Goal: Task Accomplishment & Management: Use online tool/utility

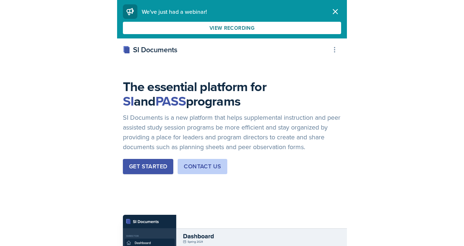
scroll to position [2144, 0]
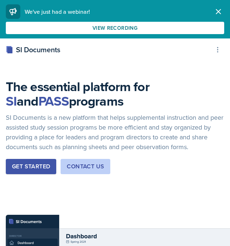
click at [31, 163] on div "Get Started" at bounding box center [31, 166] width 38 height 9
click at [219, 9] on icon "button" at bounding box center [218, 11] width 9 height 9
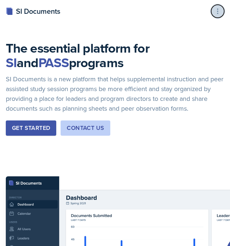
click at [217, 14] on icon at bounding box center [217, 11] width 7 height 7
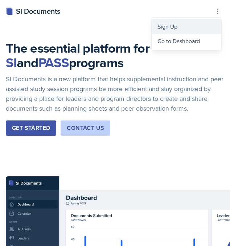
click at [170, 27] on div "Sign Up" at bounding box center [187, 26] width 70 height 15
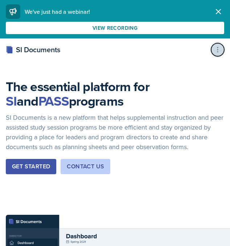
click at [218, 45] on button at bounding box center [217, 49] width 13 height 13
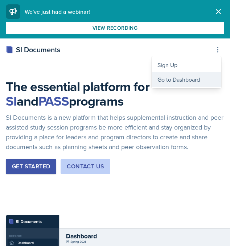
click at [177, 79] on div "Go to Dashboard" at bounding box center [187, 79] width 70 height 15
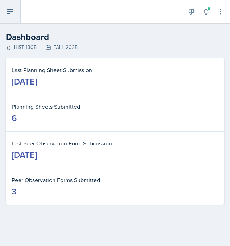
click at [7, 9] on icon at bounding box center [10, 11] width 9 height 9
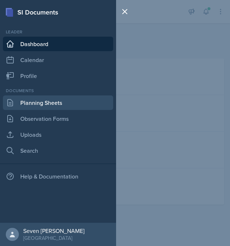
click at [41, 104] on link "Planning Sheets" at bounding box center [58, 102] width 110 height 15
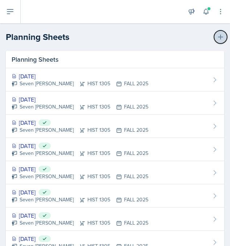
click at [222, 35] on icon at bounding box center [220, 36] width 7 height 7
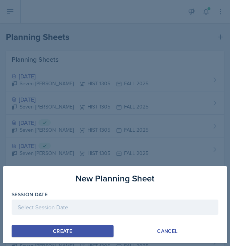
click at [56, 209] on div at bounding box center [115, 206] width 207 height 15
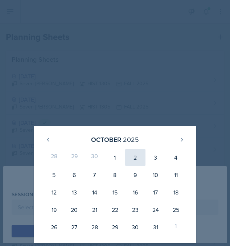
click at [138, 157] on div "2" at bounding box center [135, 157] width 20 height 17
type input "[DATE]"
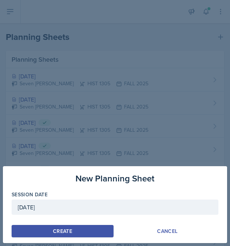
click at [69, 225] on button "Create" at bounding box center [63, 231] width 102 height 12
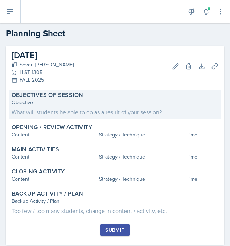
click at [108, 107] on div "Objective What will students be able to do as a result of your session?" at bounding box center [115, 108] width 207 height 18
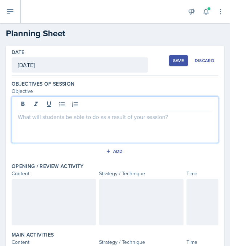
click at [59, 107] on div at bounding box center [115, 119] width 207 height 46
click at [70, 117] on p "Exam 2 Review Extravganza" at bounding box center [115, 116] width 194 height 9
click at [105, 115] on p "Exam 2 Review Extravaganza" at bounding box center [115, 116] width 194 height 9
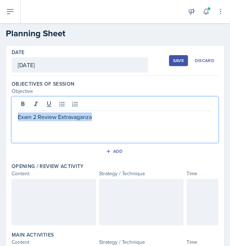
drag, startPoint x: 105, startPoint y: 115, endPoint x: 17, endPoint y: 115, distance: 87.8
type textarea "Exam 2 Review Extravaganza"
click at [17, 115] on div "Exam 2 Review Extravaganza" at bounding box center [115, 119] width 207 height 46
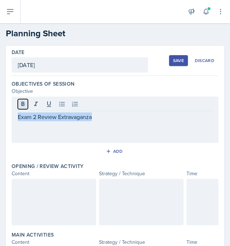
click at [21, 102] on icon at bounding box center [22, 103] width 7 height 7
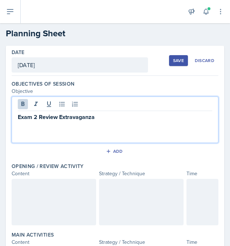
click at [101, 112] on p "Exam 2 Review Extravaganza" at bounding box center [115, 116] width 194 height 9
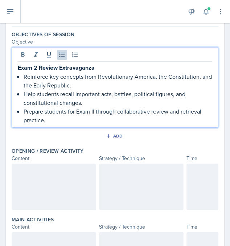
click at [28, 184] on div at bounding box center [54, 187] width 84 height 46
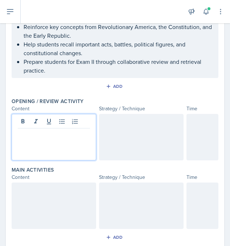
scroll to position [87, 0]
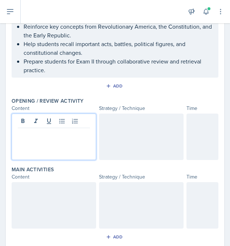
click at [40, 135] on p at bounding box center [54, 133] width 72 height 9
drag, startPoint x: 50, startPoint y: 134, endPoint x: 9, endPoint y: 134, distance: 40.3
click at [9, 134] on div "Date [DATE] [DATE] 28 29 30 1 2 3 4 5 6 7 8 9 10 11 12 13 14 15 16 17 18 19 20 …" at bounding box center [115, 173] width 218 height 428
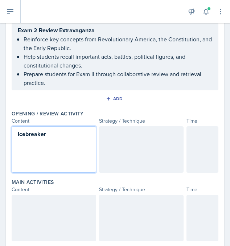
click at [59, 144] on div "Icebreaker" at bounding box center [54, 149] width 84 height 46
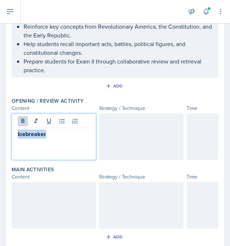
click at [59, 137] on p "Icebreaker" at bounding box center [54, 133] width 72 height 9
click at [132, 129] on div at bounding box center [141, 136] width 84 height 46
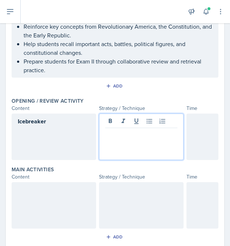
scroll to position [99, 0]
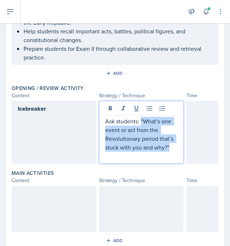
drag, startPoint x: 140, startPoint y: 121, endPoint x: 176, endPoint y: 148, distance: 45.0
click at [176, 148] on p "Ask students: “What’s one event or act from the Revolutionary period that’s stu…" at bounding box center [141, 134] width 72 height 35
click at [127, 109] on button at bounding box center [123, 108] width 10 height 10
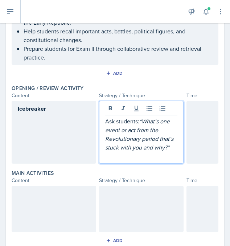
drag, startPoint x: 141, startPoint y: 122, endPoint x: 104, endPoint y: 121, distance: 36.3
click at [104, 121] on div "Ask students: “What’s one event or act from the Revolutionary period that’s stu…" at bounding box center [141, 132] width 84 height 63
click at [109, 109] on icon at bounding box center [110, 108] width 3 height 4
click at [176, 150] on p "Ask students: “What’s one event or act from the Revolutionary period that’s stu…" at bounding box center [141, 134] width 72 height 35
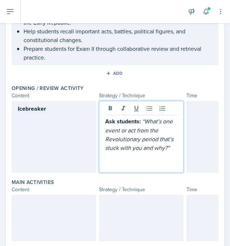
click at [143, 121] on em "“What’s one event or act from the Revolutionary period that’s stuck with you an…" at bounding box center [140, 134] width 70 height 34
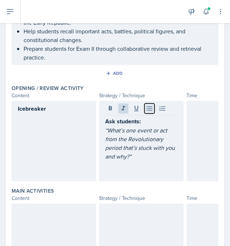
click at [148, 109] on icon at bounding box center [149, 108] width 7 height 7
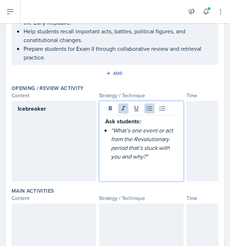
click at [160, 157] on p "“What’s one event or act from the Revolutionary period that’s stuck with you an…" at bounding box center [144, 143] width 66 height 35
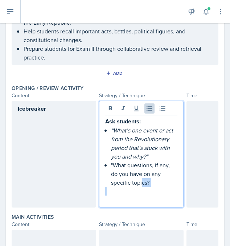
drag, startPoint x: 161, startPoint y: 188, endPoint x: 143, endPoint y: 182, distance: 19.6
click at [143, 181] on div "Ask students: “What’s one event or act from the Revolutionary period that’s stu…" at bounding box center [141, 160] width 72 height 87
click at [156, 184] on p ""What questions, if any, do you have on any specific topics?" at bounding box center [144, 174] width 66 height 26
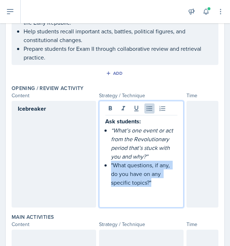
drag, startPoint x: 154, startPoint y: 183, endPoint x: 111, endPoint y: 165, distance: 47.1
click at [110, 165] on div "Ask students: “What’s one event or act from the Revolutionary period that’s stu…" at bounding box center [141, 160] width 72 height 87
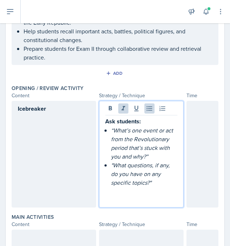
click at [164, 192] on p at bounding box center [141, 191] width 72 height 9
click at [211, 125] on div at bounding box center [202, 154] width 32 height 107
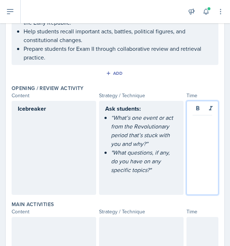
scroll to position [112, 0]
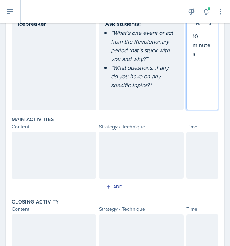
click at [53, 153] on div at bounding box center [54, 155] width 84 height 46
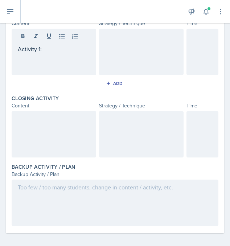
scroll to position [292, 0]
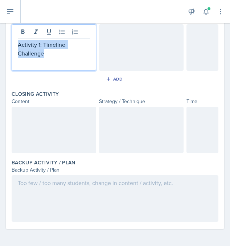
drag, startPoint x: 54, startPoint y: 54, endPoint x: 17, endPoint y: 46, distance: 38.5
click at [17, 46] on div "Activity 1: Timeline Challenge" at bounding box center [54, 47] width 84 height 46
click at [21, 31] on icon at bounding box center [22, 31] width 3 height 4
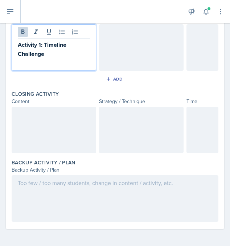
click at [51, 48] on strong "Activity 1: Timeline Challenge" at bounding box center [43, 49] width 50 height 17
click at [52, 54] on p "Activity 1: Timeline Challenge" at bounding box center [54, 49] width 72 height 18
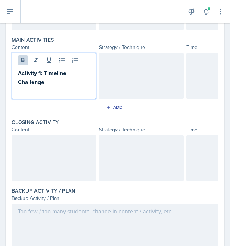
click at [129, 68] on div at bounding box center [141, 76] width 84 height 46
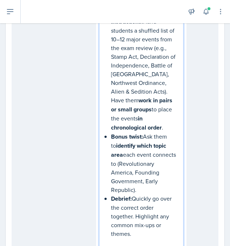
scroll to position [317, 0]
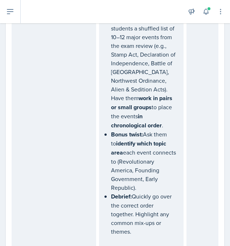
drag, startPoint x: 179, startPoint y: 143, endPoint x: 108, endPoint y: 137, distance: 71.3
click at [108, 137] on div "Instructions: Hand students a shuffled list of 10–12 major events from the exam…" at bounding box center [141, 123] width 84 height 249
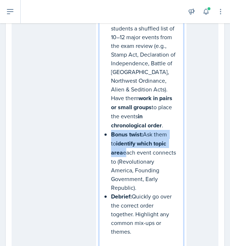
drag, startPoint x: 110, startPoint y: 134, endPoint x: 177, endPoint y: 143, distance: 68.4
click at [178, 143] on div "Instructions: Hand students a shuffled list of 10–12 major events from the exam…" at bounding box center [141, 123] width 84 height 249
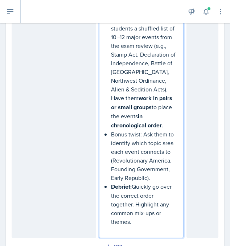
click at [111, 184] on strong "Debrief:" at bounding box center [121, 186] width 21 height 8
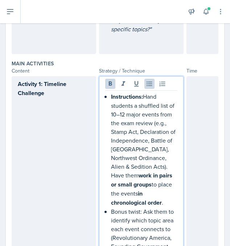
scroll to position [248, 0]
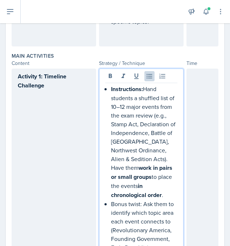
click at [145, 90] on p "Instructions: Hand students a shuffled list of 10–12 major events from the exam…" at bounding box center [144, 141] width 66 height 115
click at [111, 90] on strong "Instructions:" at bounding box center [127, 89] width 32 height 8
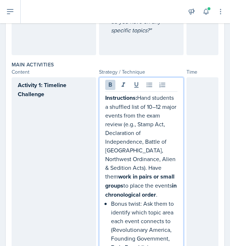
click at [139, 97] on p "Instructions: Hand students a shuffled list of 10–12 major events from the exam…" at bounding box center [141, 146] width 72 height 106
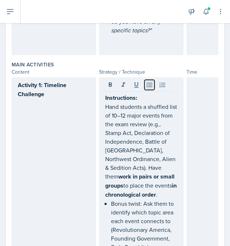
click at [149, 86] on icon at bounding box center [148, 85] width 5 height 5
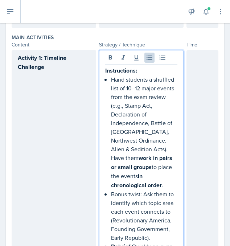
scroll to position [268, 0]
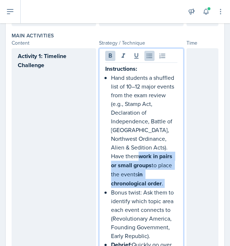
drag, startPoint x: 110, startPoint y: 157, endPoint x: 186, endPoint y: 185, distance: 81.7
click at [186, 186] on div "Activity 1: Timeline Challenge Instructions: Hand students a shuffled list of 1…" at bounding box center [115, 172] width 207 height 248
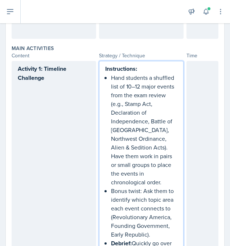
click at [160, 189] on p "Bonus twist: Ask them to identify which topic area each event connects to (Revo…" at bounding box center [144, 212] width 66 height 52
drag, startPoint x: 141, startPoint y: 191, endPoint x: 116, endPoint y: 189, distance: 24.7
click at [116, 189] on p "Bonus twist: Ask them to identify which topic area each event connects to (Revo…" at bounding box center [144, 212] width 66 height 52
click at [111, 190] on li "Bonus twist: Ask them to identify which topic area each event connects to (Revo…" at bounding box center [144, 212] width 66 height 52
drag, startPoint x: 143, startPoint y: 191, endPoint x: 106, endPoint y: 191, distance: 36.6
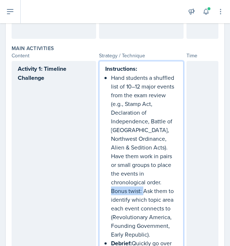
click at [106, 191] on div "Instructions: Hand students a shuffled list of 10–12 major events from the exam…" at bounding box center [141, 177] width 72 height 227
click at [124, 166] on p "Hand students a shuffled list of 10–12 major events from the exam review (e.g.,…" at bounding box center [144, 129] width 66 height 113
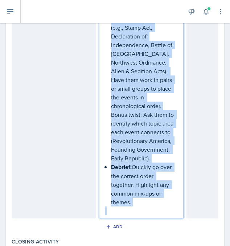
scroll to position [366, 0]
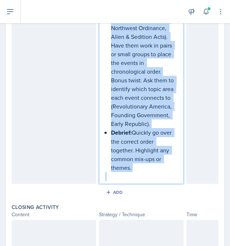
drag, startPoint x: 105, startPoint y: 76, endPoint x: 151, endPoint y: 186, distance: 119.1
click at [151, 186] on div "Main Activities Content Strategy / Technique Time Activity 1: Timeline Challeng…" at bounding box center [115, 67] width 207 height 269
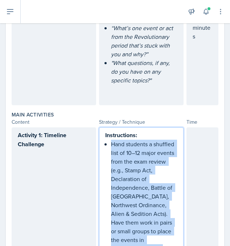
scroll to position [169, 0]
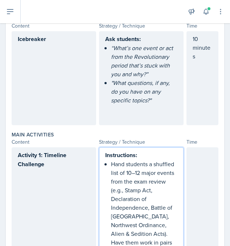
click at [144, 140] on div "Strategy / Technique" at bounding box center [141, 142] width 84 height 8
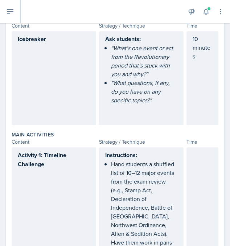
scroll to position [182, 0]
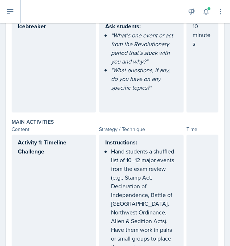
click at [122, 146] on strong "Instructions:" at bounding box center [121, 142] width 32 height 8
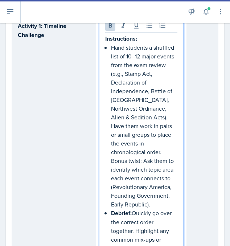
drag, startPoint x: 105, startPoint y: 155, endPoint x: 148, endPoint y: 244, distance: 98.9
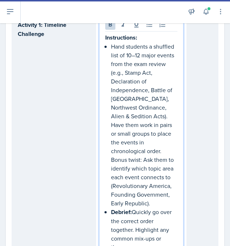
click at [148, 244] on div "Instructions: Hand students a shuffled list of 10–12 major events from the exam…" at bounding box center [141, 146] width 72 height 227
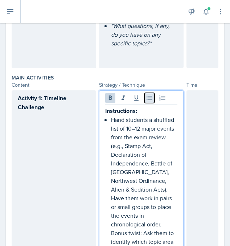
click at [150, 94] on button at bounding box center [149, 98] width 10 height 10
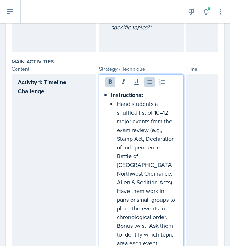
scroll to position [212, 0]
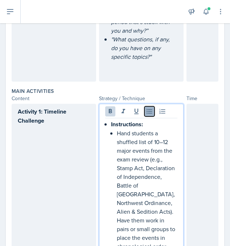
click at [146, 108] on icon at bounding box center [149, 111] width 7 height 7
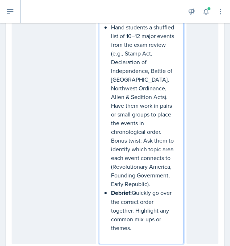
scroll to position [323, 0]
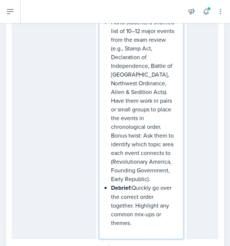
click at [146, 108] on p "Hand students a shuffled list of 10–12 major events from the exam review (e.g.,…" at bounding box center [144, 74] width 66 height 113
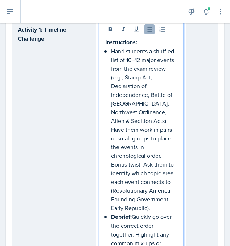
scroll to position [317, 0]
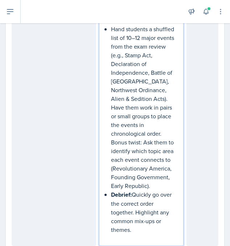
click at [110, 194] on div "Instructions: Hand students a shuffled list of 10–12 major events from the exam…" at bounding box center [141, 129] width 72 height 227
click at [135, 194] on p "Debrief: Quickly go over the correct order together. Highlight any common mix-u…" at bounding box center [144, 212] width 66 height 44
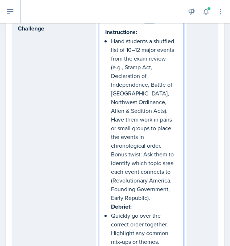
scroll to position [308, 0]
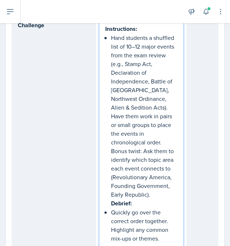
click at [111, 203] on strong "Debrief:" at bounding box center [121, 203] width 21 height 8
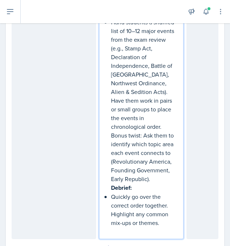
scroll to position [330, 0]
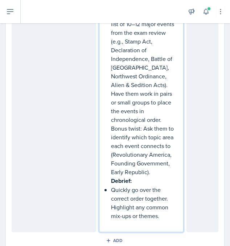
drag, startPoint x: 111, startPoint y: 191, endPoint x: 119, endPoint y: 198, distance: 10.6
click at [111, 191] on p "Quickly go over the correct order together. Highlight any common mix-ups or the…" at bounding box center [144, 202] width 66 height 35
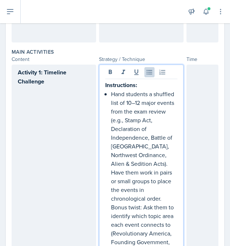
scroll to position [214, 0]
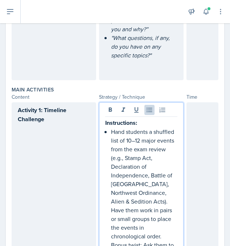
click at [112, 131] on p "Hand students a shuffled list of 10–12 major events from the exam review (e.g.,…" at bounding box center [144, 183] width 66 height 113
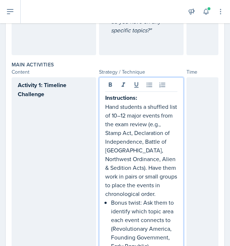
scroll to position [253, 0]
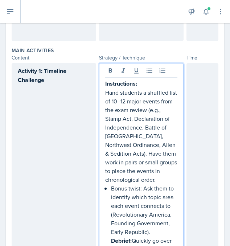
click at [112, 187] on p "Bonus twist: Ask them to identify which topic area each event connects to (Revo…" at bounding box center [144, 210] width 66 height 52
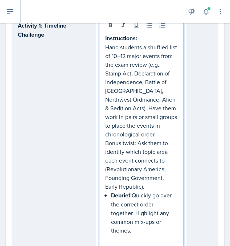
scroll to position [311, 0]
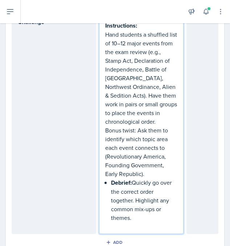
click at [111, 182] on strong "Debrief:" at bounding box center [121, 182] width 21 height 8
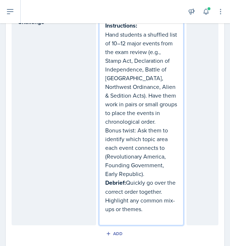
click at [129, 182] on p "Debrief: Quickly go over the correct order together. Highlight any common mix-u…" at bounding box center [141, 195] width 72 height 35
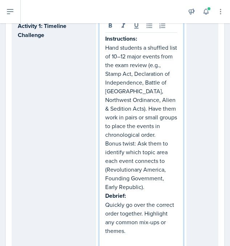
scroll to position [293, 0]
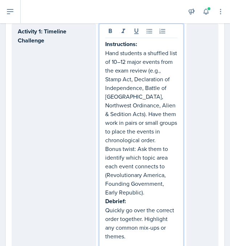
click at [138, 150] on p "Bonus twist: Ask them to identify which topic area each event connects to (Revo…" at bounding box center [141, 170] width 72 height 52
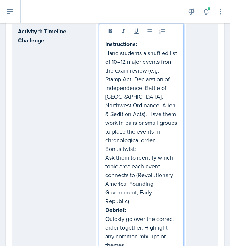
drag, startPoint x: 139, startPoint y: 148, endPoint x: 99, endPoint y: 147, distance: 39.9
click at [99, 147] on div "Instructions: Hand students a shuffled list of 10–12 major events from the exam…" at bounding box center [141, 143] width 84 height 238
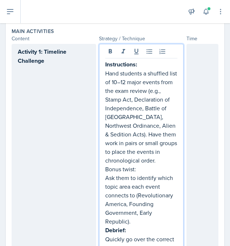
scroll to position [272, 0]
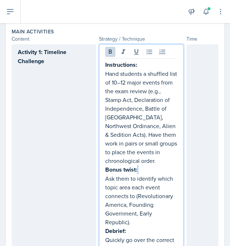
click at [164, 165] on p "Bonus twist:" at bounding box center [141, 169] width 72 height 9
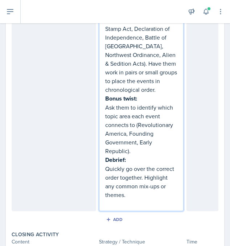
scroll to position [344, 0]
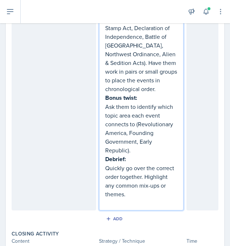
click at [108, 167] on p "Quickly go over the correct order together. Highlight any common mix-ups or the…" at bounding box center [141, 181] width 72 height 35
click at [106, 168] on p "Quickly go over the correct order together. Highlight any common mix-ups or the…" at bounding box center [141, 181] width 72 height 35
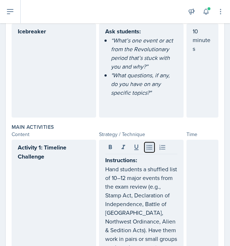
click at [149, 145] on icon at bounding box center [149, 147] width 7 height 7
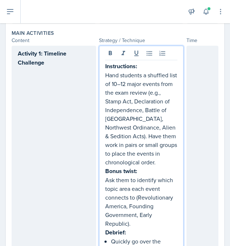
click at [106, 74] on p "Hand students a shuffled list of 10–12 major events from the exam review (e.g.,…" at bounding box center [141, 119] width 72 height 96
click at [148, 51] on icon at bounding box center [148, 53] width 5 height 5
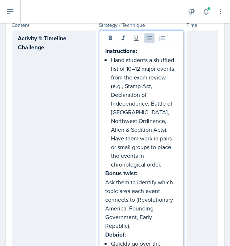
scroll to position [294, 0]
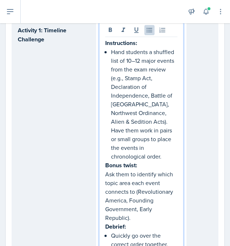
click at [107, 175] on p "Ask them to identify which topic area each event connects to (Revolutionary Ame…" at bounding box center [141, 196] width 72 height 52
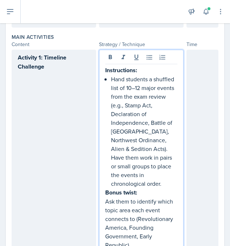
scroll to position [266, 0]
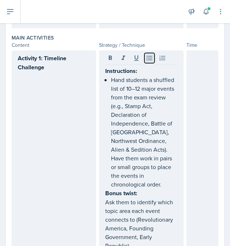
click at [148, 58] on icon at bounding box center [149, 57] width 7 height 7
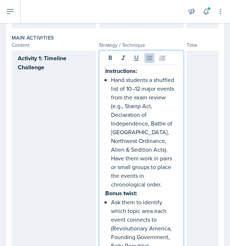
click at [195, 70] on div at bounding box center [202, 177] width 32 height 255
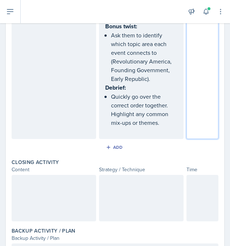
scroll to position [433, 0]
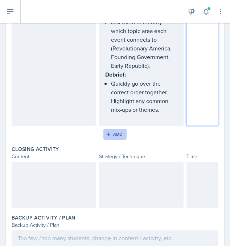
click at [117, 136] on div "Add" at bounding box center [115, 134] width 16 height 6
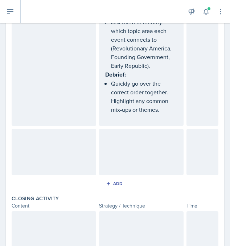
click at [39, 144] on div at bounding box center [54, 152] width 84 height 46
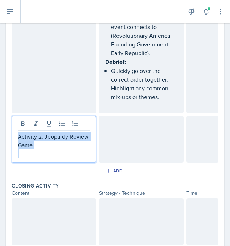
drag, startPoint x: 38, startPoint y: 149, endPoint x: 17, endPoint y: 138, distance: 23.0
click at [17, 138] on div "Activity 2: Jeopardy Review Game" at bounding box center [54, 139] width 84 height 46
click at [20, 123] on icon at bounding box center [22, 123] width 7 height 7
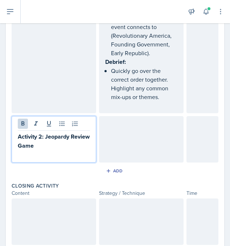
click at [202, 135] on div at bounding box center [202, 139] width 32 height 46
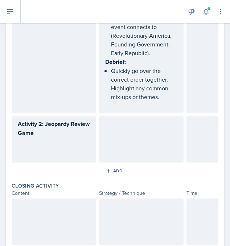
scroll to position [458, 0]
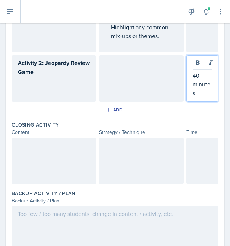
click at [57, 160] on div at bounding box center [54, 160] width 84 height 46
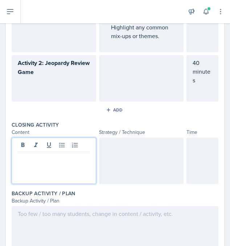
scroll to position [519, 0]
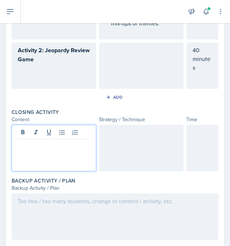
click at [44, 66] on div "Activity 2: Jeopardy Review Game" at bounding box center [54, 59] width 72 height 27
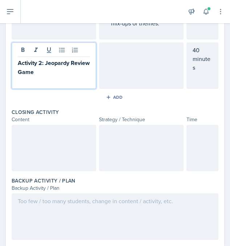
click at [40, 143] on div at bounding box center [54, 148] width 84 height 46
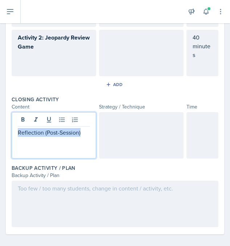
drag, startPoint x: 83, startPoint y: 132, endPoint x: 0, endPoint y: 132, distance: 83.0
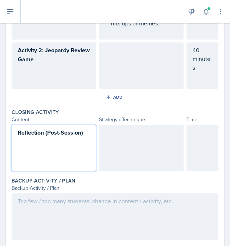
click at [87, 164] on div "Reflection (Post-Session)" at bounding box center [54, 148] width 84 height 46
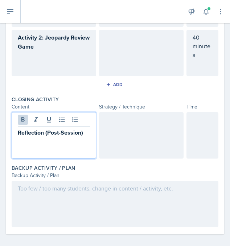
click at [121, 140] on div at bounding box center [141, 135] width 84 height 46
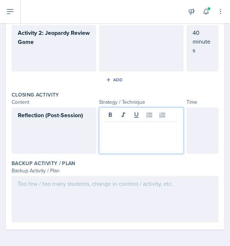
scroll to position [545, 0]
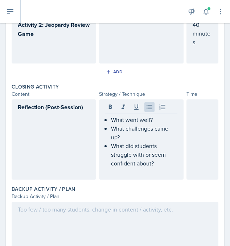
click at [189, 136] on div at bounding box center [202, 139] width 32 height 80
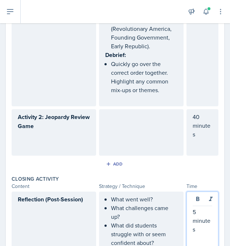
click at [160, 125] on div at bounding box center [141, 132] width 84 height 46
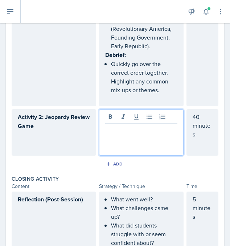
scroll to position [465, 0]
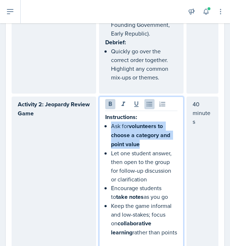
drag, startPoint x: 150, startPoint y: 144, endPoint x: 110, endPoint y: 126, distance: 43.6
click at [110, 126] on div "Instructions: Ask for volunteers to choose a category and point value Let one s…" at bounding box center [141, 178] width 72 height 133
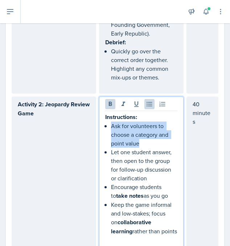
drag, startPoint x: 163, startPoint y: 230, endPoint x: 102, endPoint y: 128, distance: 118.5
click at [102, 128] on div "Instructions: Ask for volunteers to choose a category and point value Let one s…" at bounding box center [141, 171] width 84 height 151
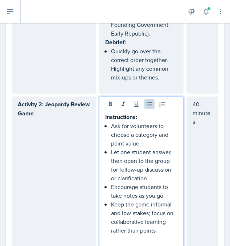
click at [112, 125] on p "Ask for volunteers to choose a category and point value" at bounding box center [144, 134] width 66 height 26
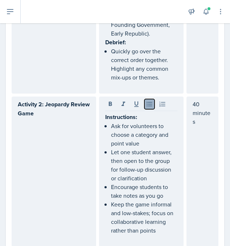
click at [149, 100] on icon at bounding box center [149, 103] width 7 height 7
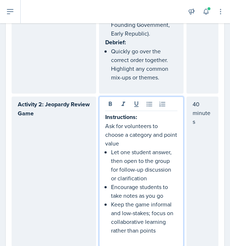
click at [111, 153] on p "Let one student answer, then open to the group for follow-up discussion or clar…" at bounding box center [144, 165] width 66 height 35
click at [151, 102] on icon at bounding box center [149, 103] width 7 height 7
click at [111, 187] on p "Encourage students to take notes as you go" at bounding box center [144, 190] width 66 height 17
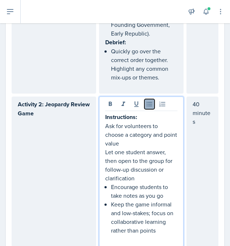
click at [150, 104] on icon at bounding box center [149, 103] width 7 height 7
click at [110, 202] on div "Instructions: Ask for volunteers to choose a category and point value Let one s…" at bounding box center [141, 177] width 72 height 131
click at [148, 104] on icon at bounding box center [148, 104] width 5 height 5
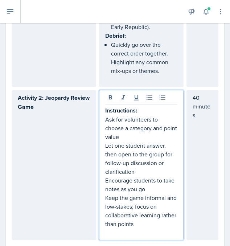
scroll to position [475, 0]
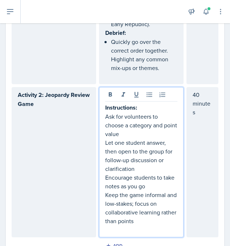
click at [105, 116] on div "Instructions: Ask for volunteers to choose a category and point value Let one s…" at bounding box center [141, 162] width 84 height 150
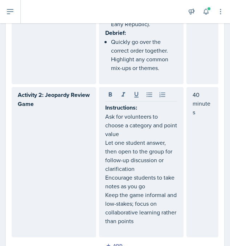
drag, startPoint x: 104, startPoint y: 118, endPoint x: 143, endPoint y: 222, distance: 111.2
click at [143, 222] on div "Instructions: Ask for volunteers to choose a category and point value Let one s…" at bounding box center [141, 162] width 84 height 150
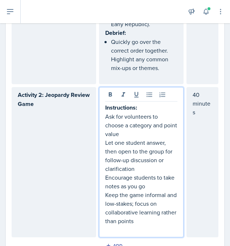
click at [142, 222] on p "Keep the game informal and low-stakes; focus on collaborative learning rather t…" at bounding box center [141, 207] width 72 height 35
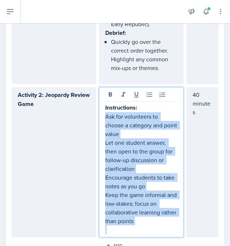
drag, startPoint x: 142, startPoint y: 222, endPoint x: 102, endPoint y: 118, distance: 111.2
click at [102, 118] on div "Instructions: Ask for volunteers to choose a category and point value Let one s…" at bounding box center [141, 162] width 84 height 150
click at [150, 94] on icon at bounding box center [149, 94] width 7 height 7
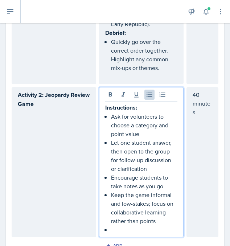
click at [149, 228] on p at bounding box center [144, 229] width 66 height 9
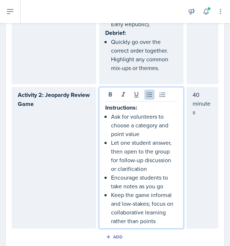
click at [65, 103] on p "Activity 2: Jeopardy Review Game" at bounding box center [54, 99] width 72 height 18
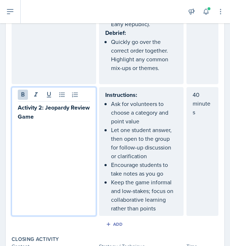
click at [62, 114] on p "Activity 2: Jeopardy Review Game" at bounding box center [54, 112] width 72 height 18
click at [16, 132] on div "Activity 2: Jeopardy Review Game Link: [URL][DOMAIN_NAME]" at bounding box center [54, 151] width 84 height 129
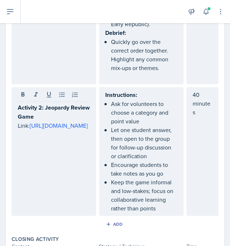
click at [16, 132] on div "Activity 2: Jeopardy Review Game Link: [URL][DOMAIN_NAME]" at bounding box center [54, 151] width 84 height 129
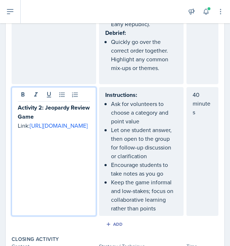
drag, startPoint x: 62, startPoint y: 145, endPoint x: 14, endPoint y: 131, distance: 50.5
click at [14, 131] on div "Activity 2: Jeopardy Review Game Link: [URL][DOMAIN_NAME]" at bounding box center [54, 151] width 84 height 129
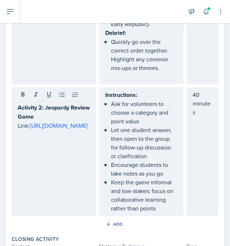
click at [18, 164] on div "Activity 2: Jeopardy Review Game Link: [URL][DOMAIN_NAME]" at bounding box center [54, 151] width 84 height 129
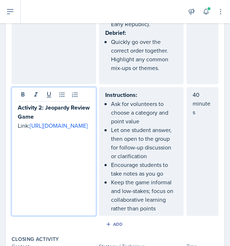
click at [46, 139] on p at bounding box center [54, 134] width 72 height 9
click at [16, 133] on div "Activity 2: Jeopardy Review Game Link: [URL][DOMAIN_NAME]" at bounding box center [54, 151] width 84 height 129
click at [33, 122] on p "Link: [URL][DOMAIN_NAME]" at bounding box center [54, 125] width 72 height 9
click at [56, 190] on div "Activity 2: Jeopardy Review Game Link: [URL][DOMAIN_NAME]" at bounding box center [54, 151] width 84 height 129
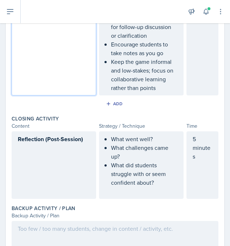
scroll to position [640, 0]
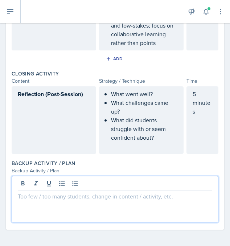
click at [28, 179] on div at bounding box center [115, 199] width 207 height 46
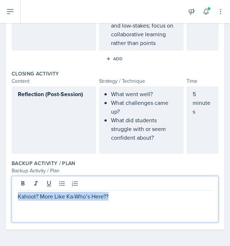
drag, startPoint x: 118, startPoint y: 197, endPoint x: 15, endPoint y: 197, distance: 103.0
click at [15, 197] on div "Kahoot? More Like Ka-Who’s Here??" at bounding box center [115, 199] width 207 height 46
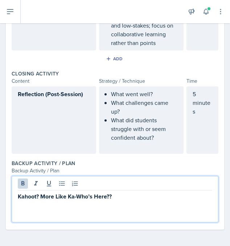
click at [125, 196] on p "Kahoot? More Like Ka-Who’s Here??" at bounding box center [115, 196] width 194 height 9
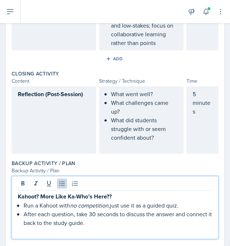
click at [120, 194] on p "Kahoot? More Like Ka-Who’s Here??" at bounding box center [115, 196] width 194 height 9
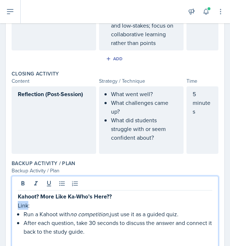
drag, startPoint x: 29, startPoint y: 206, endPoint x: 15, endPoint y: 205, distance: 13.9
click at [15, 205] on div "Kahoot? More Like Ka-Who’s Here?? Link: Run a Kahoot with no competition, just …" at bounding box center [115, 212] width 207 height 72
click at [38, 205] on p "Link:" at bounding box center [115, 205] width 194 height 9
drag, startPoint x: 30, startPoint y: 205, endPoint x: 18, endPoint y: 205, distance: 11.6
click at [18, 205] on p "Link:" at bounding box center [115, 205] width 194 height 9
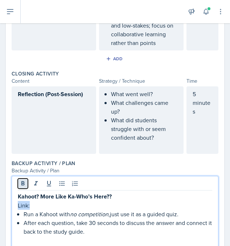
click at [27, 181] on button at bounding box center [23, 183] width 10 height 10
click at [44, 181] on button at bounding box center [49, 183] width 10 height 10
click at [40, 208] on p "Link:" at bounding box center [115, 205] width 194 height 9
